Goal: Information Seeking & Learning: Understand process/instructions

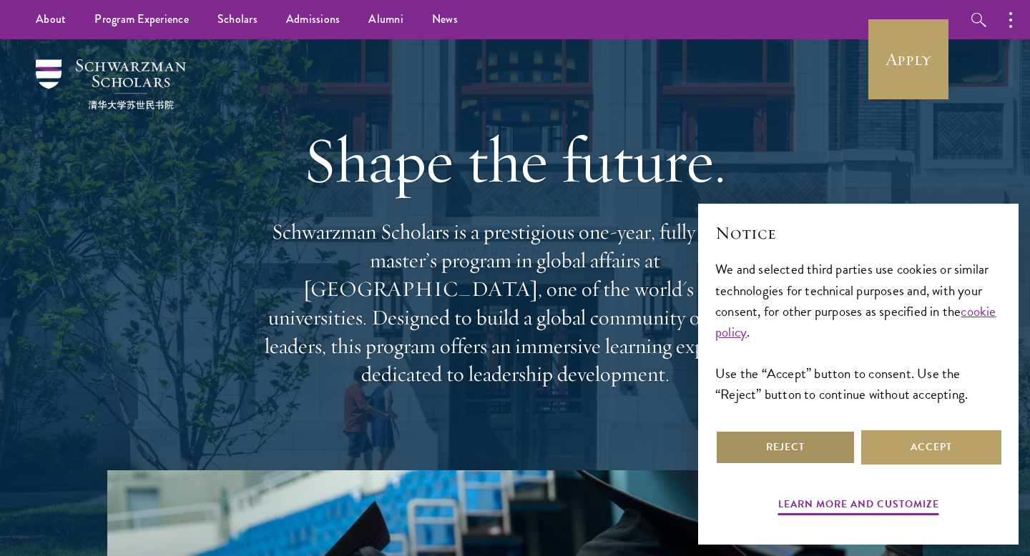
click at [759, 436] on button "Reject" at bounding box center [785, 448] width 140 height 34
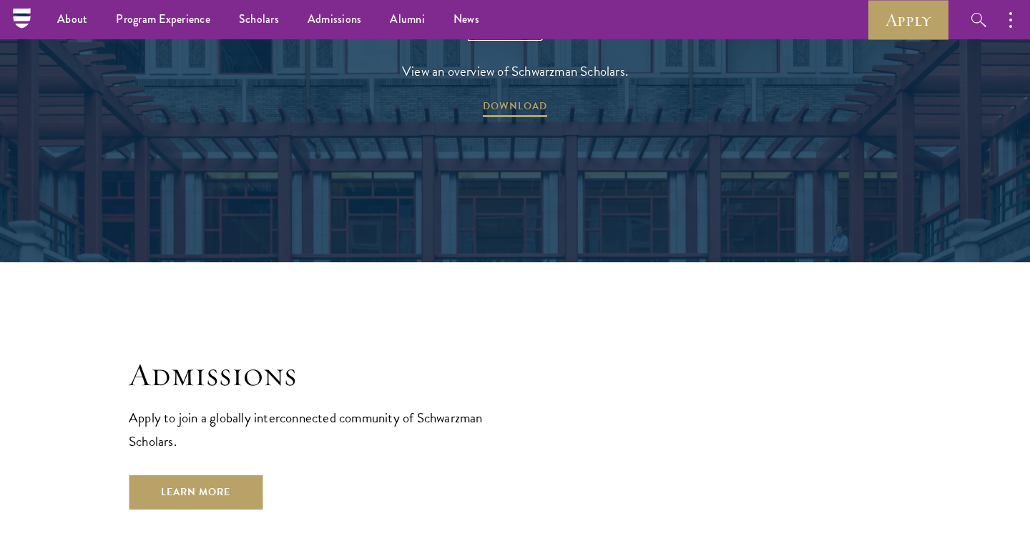
scroll to position [2154, 0]
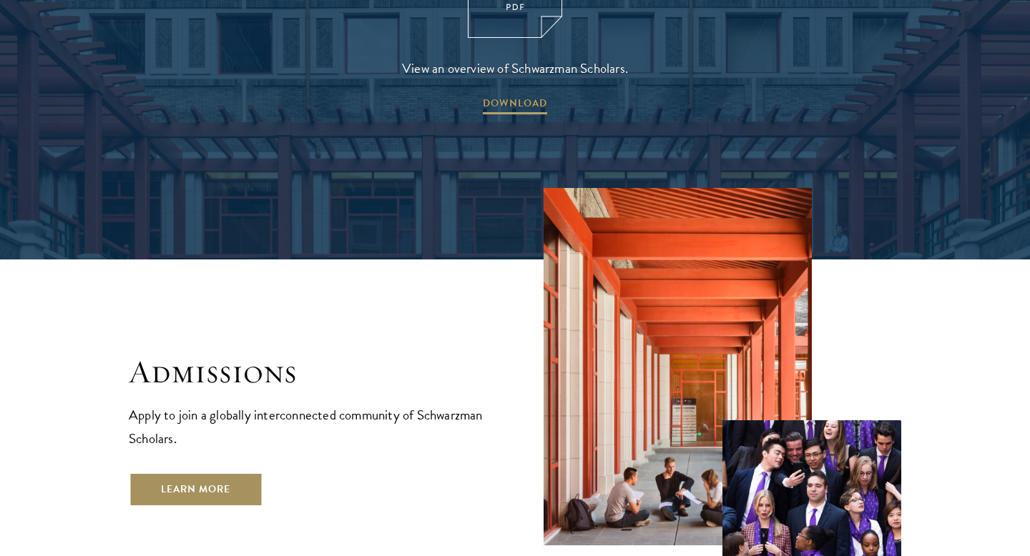
click at [207, 473] on link "Learn More" at bounding box center [196, 490] width 134 height 34
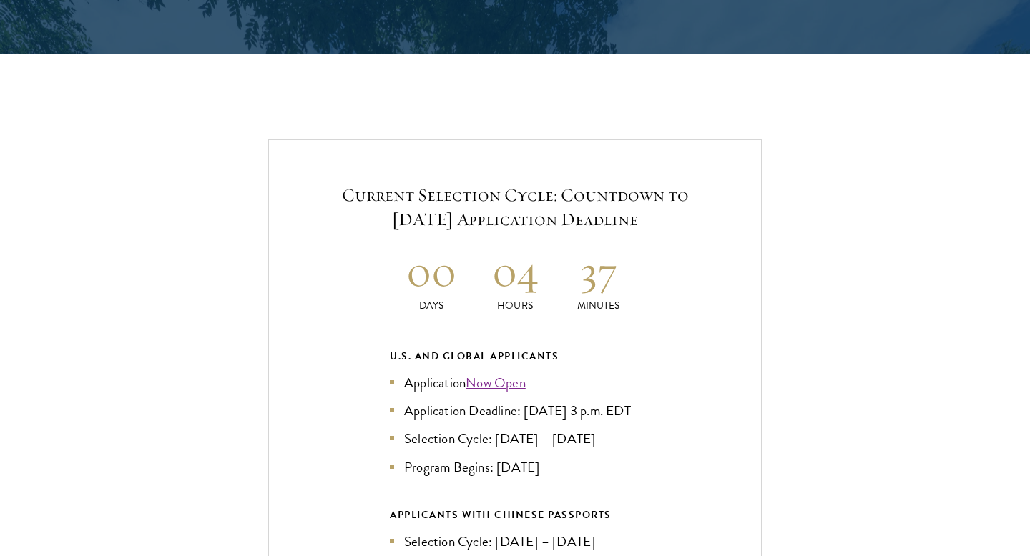
scroll to position [2966, 0]
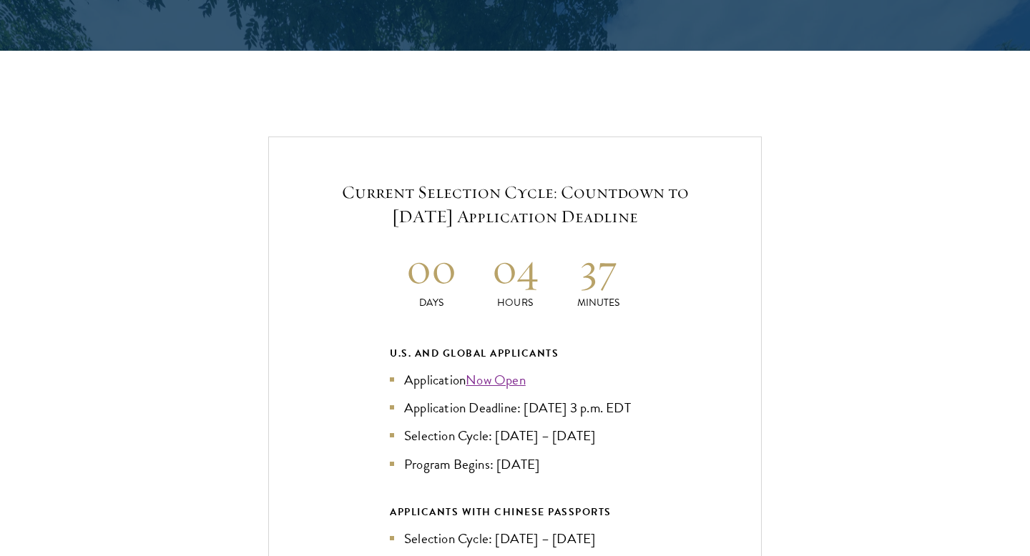
click at [533, 202] on h5 "Current Selection Cycle: Countdown to [DATE] Application Deadline" at bounding box center [515, 204] width 406 height 49
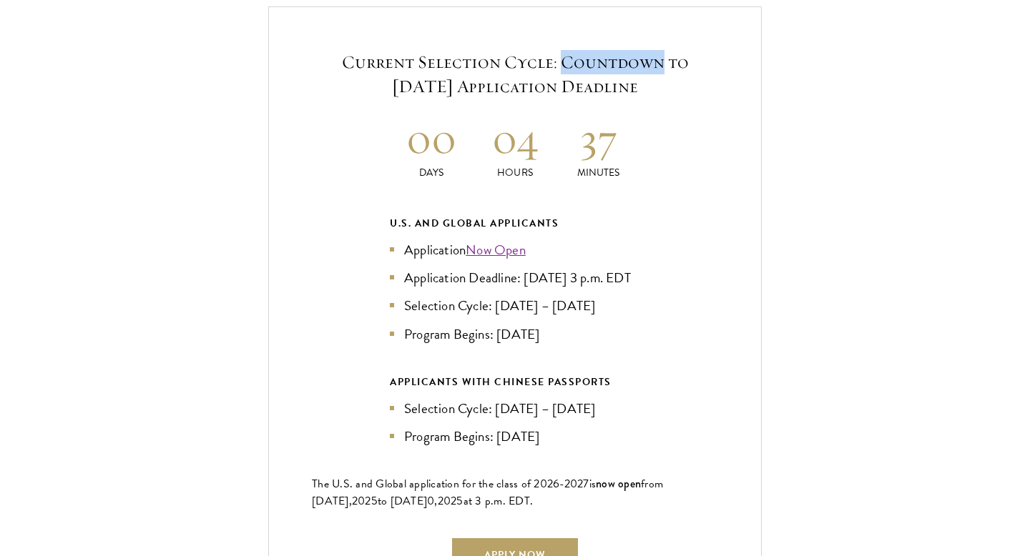
scroll to position [3123, 0]
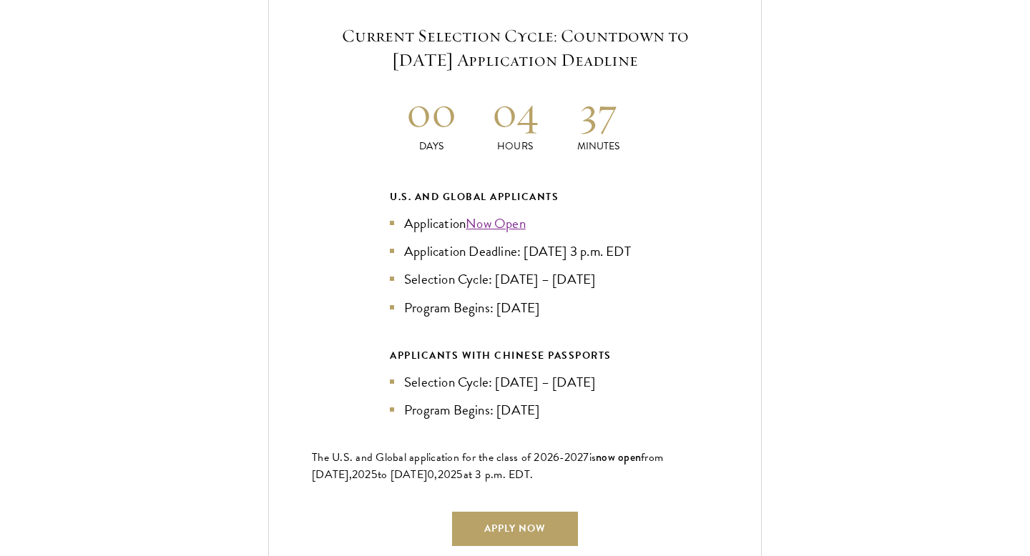
click at [561, 216] on li "Application Now Open" at bounding box center [515, 223] width 250 height 21
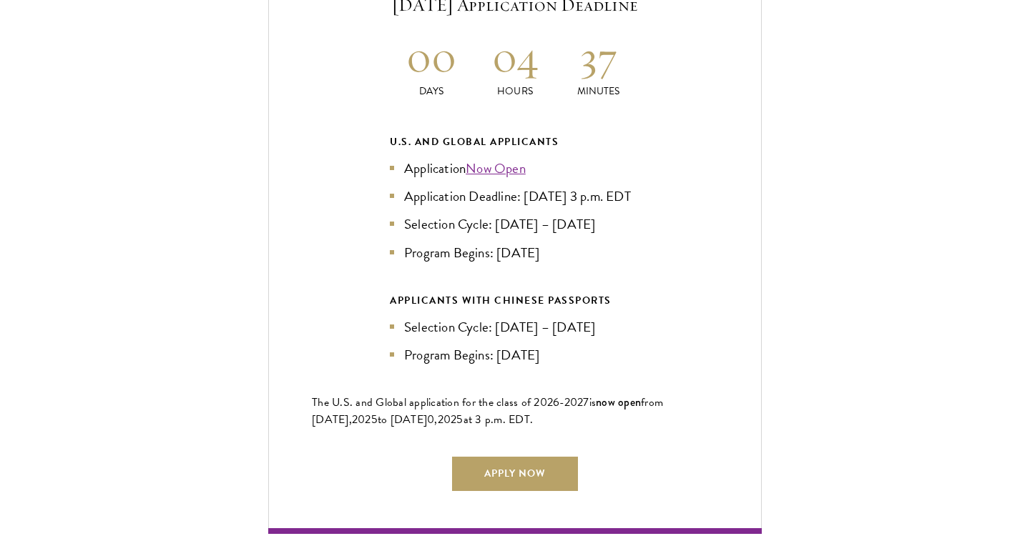
scroll to position [3183, 0]
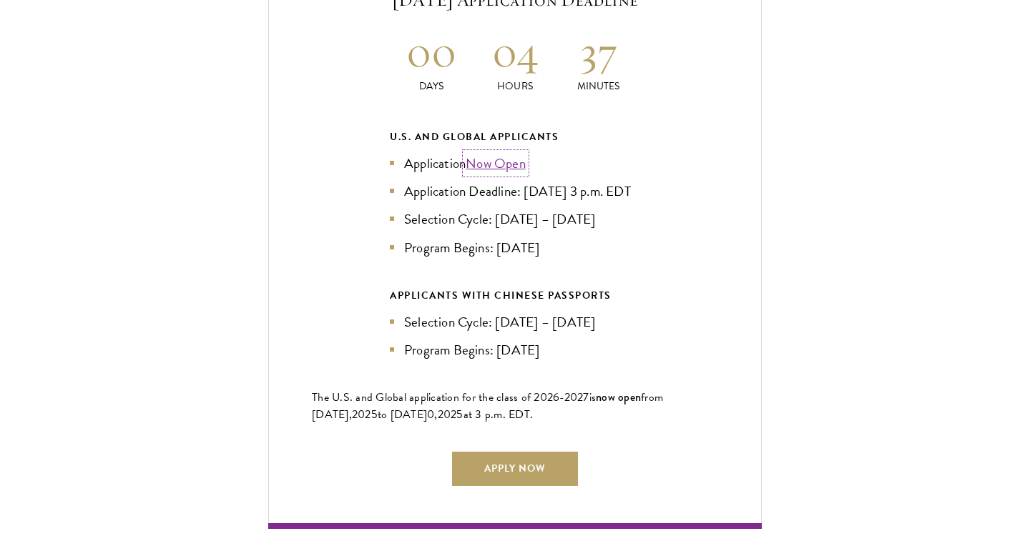
click at [511, 158] on link "Now Open" at bounding box center [496, 163] width 60 height 21
